Goal: Download file/media

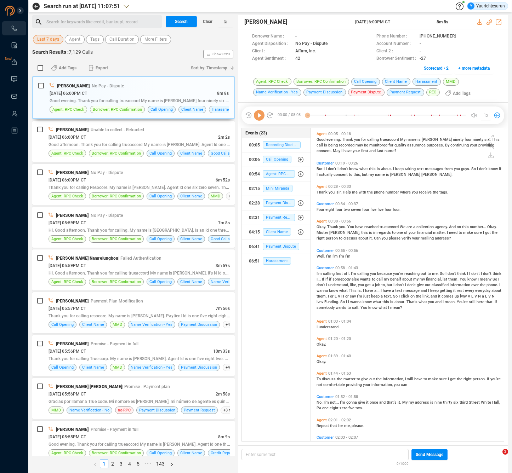
scroll to position [312, 189]
click at [41, 41] on span "Last 7 days" at bounding box center [48, 39] width 22 height 9
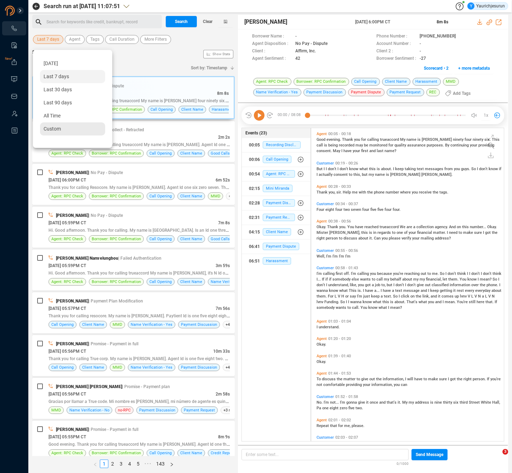
click at [58, 128] on span "Custom" at bounding box center [52, 129] width 17 height 6
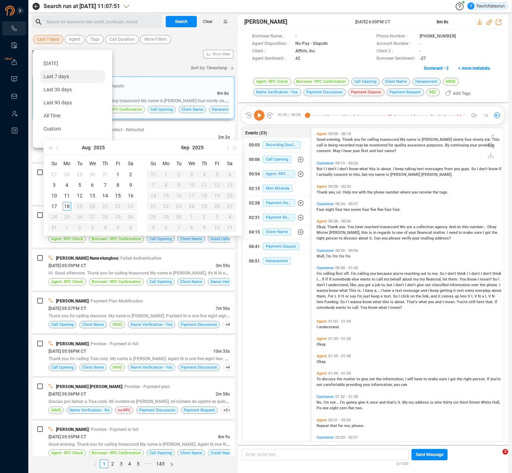
type input "2025-08-15"
click at [119, 197] on div "15" at bounding box center [118, 195] width 8 height 8
click at [119, 196] on div "15" at bounding box center [118, 195] width 8 height 8
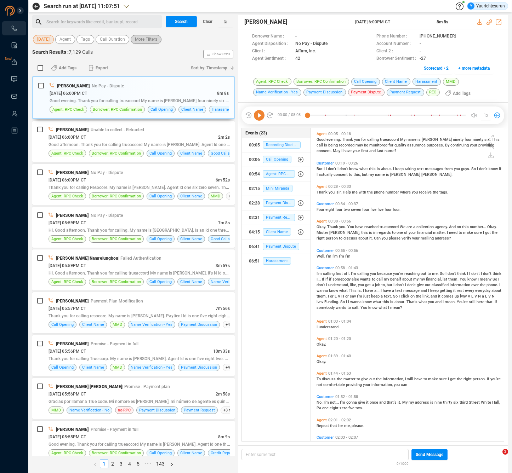
click at [151, 41] on span "More Filters" at bounding box center [146, 39] width 22 height 9
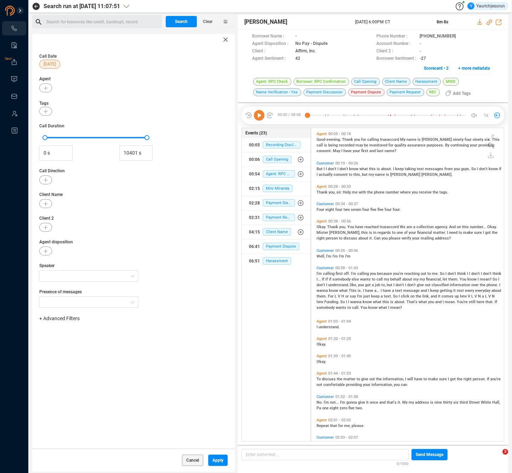
click at [69, 322] on div "+ Advanced Filters" at bounding box center [133, 322] width 188 height 15
click at [69, 319] on span "+ Advanced Filters" at bounding box center [59, 319] width 40 height 6
click at [71, 380] on span "Phone Number" at bounding box center [62, 378] width 33 height 6
click at [139, 346] on div "Enter a comma separated list ﻿" at bounding box center [110, 340] width 134 height 15
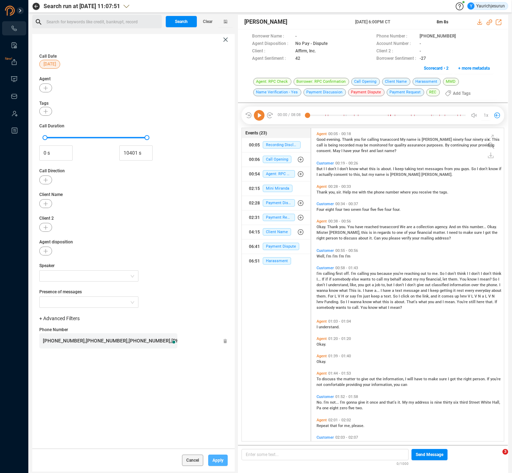
click at [210, 461] on button "Apply" at bounding box center [217, 460] width 19 height 11
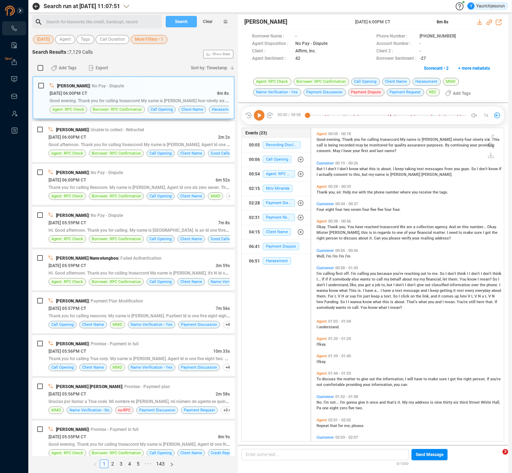
click at [180, 21] on span "Search" at bounding box center [181, 21] width 13 height 11
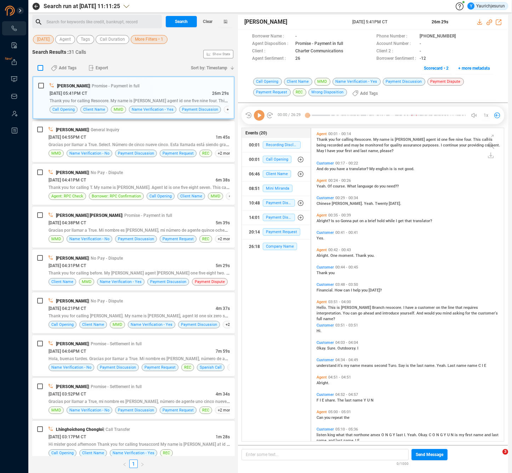
scroll to position [312, 189]
click at [41, 67] on input "checkbox" at bounding box center [41, 68] width 6 height 6
checkbox input "true"
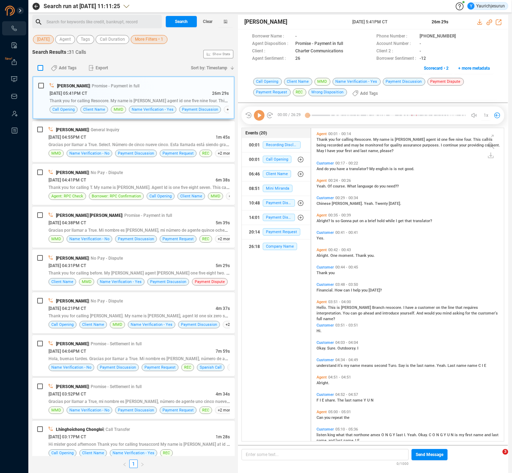
checkbox input "true"
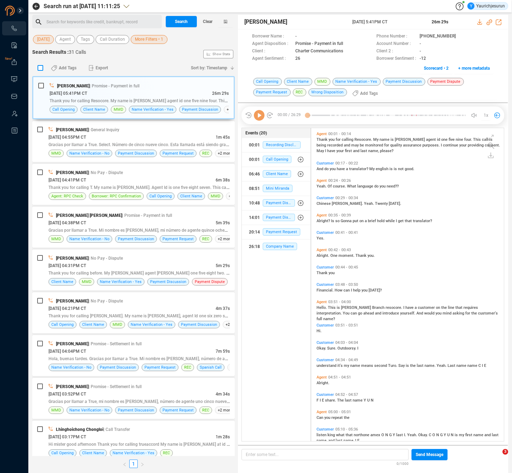
checkbox input "true"
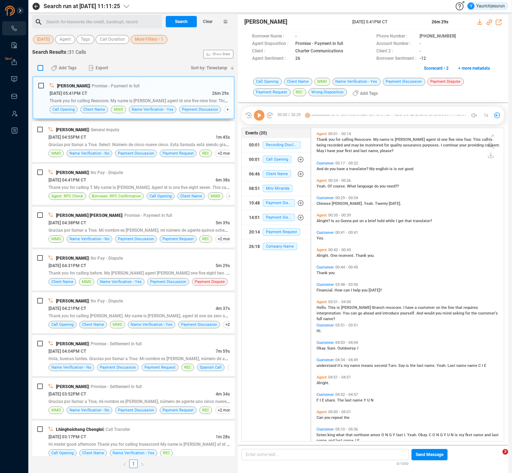
checkbox input "true"
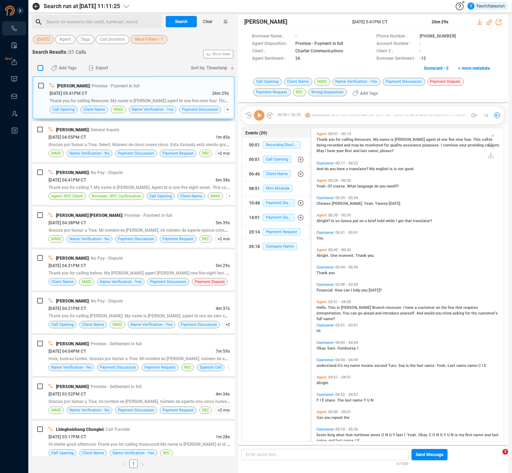
checkbox input "true"
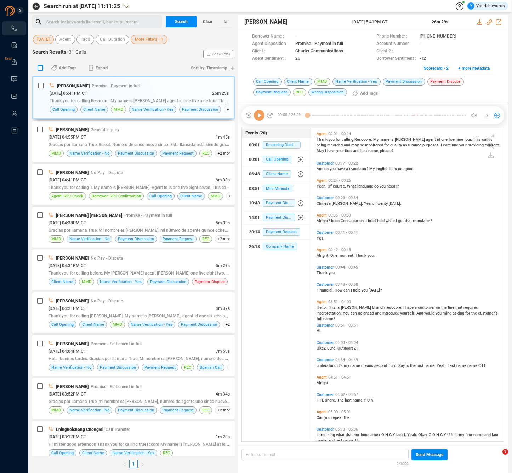
checkbox input "true"
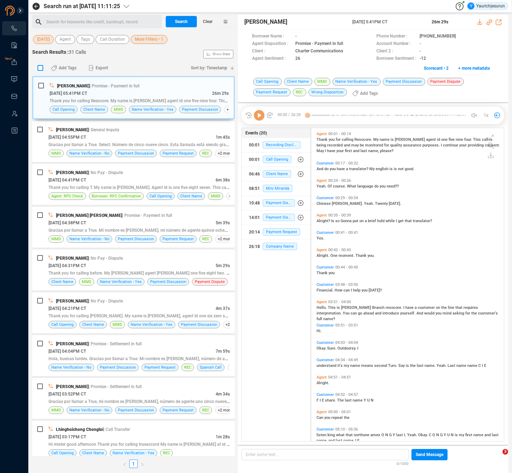
checkbox input "true"
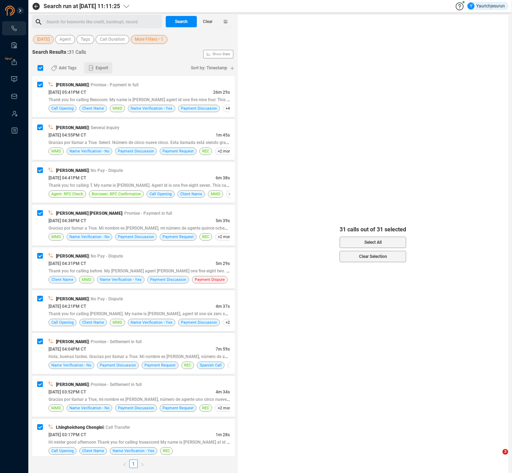
click at [105, 70] on span "Export" at bounding box center [102, 67] width 12 height 11
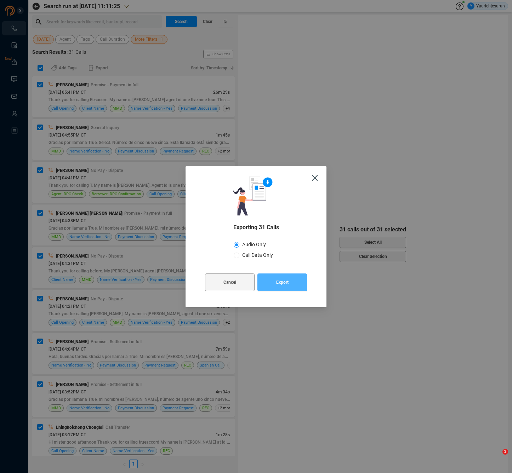
click at [279, 283] on span "Export" at bounding box center [282, 282] width 12 height 18
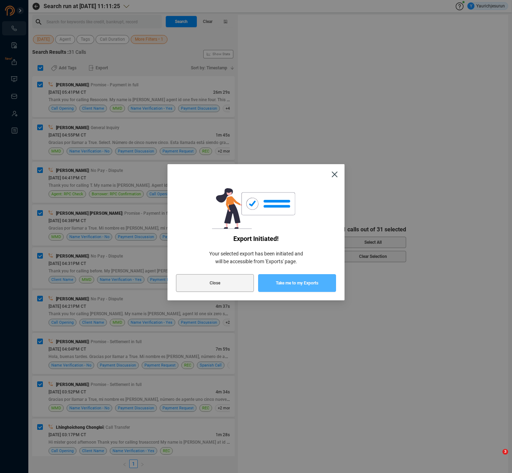
click at [279, 283] on span "Take me to my Exports" at bounding box center [297, 283] width 42 height 18
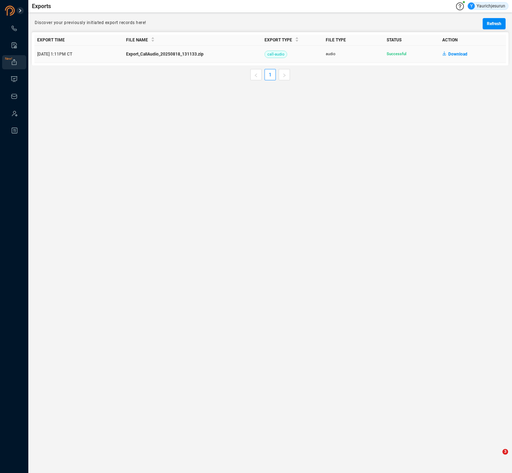
click at [450, 55] on span "Download" at bounding box center [457, 53] width 19 height 11
click at [346, 125] on main "Exports Y Yaurichjesurun Discover your previously initiated export records here…" at bounding box center [269, 236] width 483 height 473
